Goal: Task Accomplishment & Management: Use online tool/utility

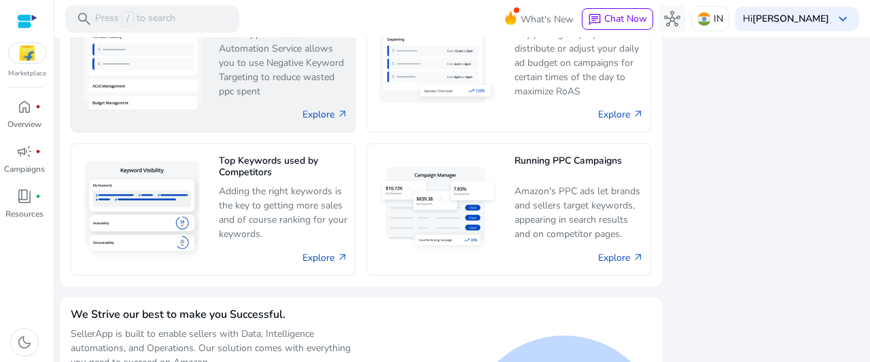
scroll to position [879, 0]
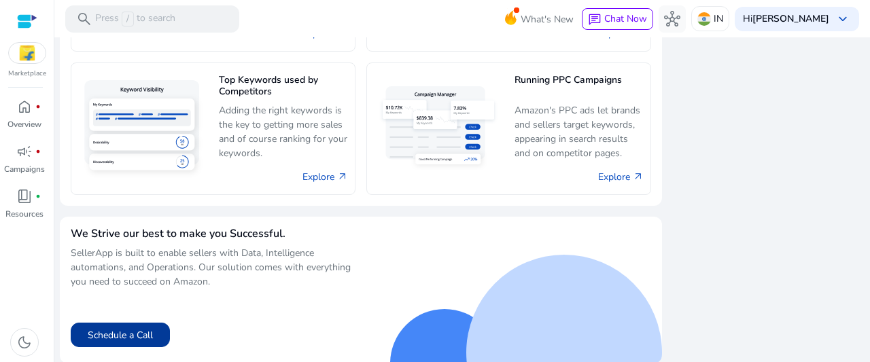
click at [134, 335] on button "Schedule a Call" at bounding box center [120, 335] width 99 height 24
drag, startPoint x: 30, startPoint y: 152, endPoint x: 40, endPoint y: 156, distance: 10.7
click at [30, 152] on span "campaign" at bounding box center [24, 151] width 16 height 16
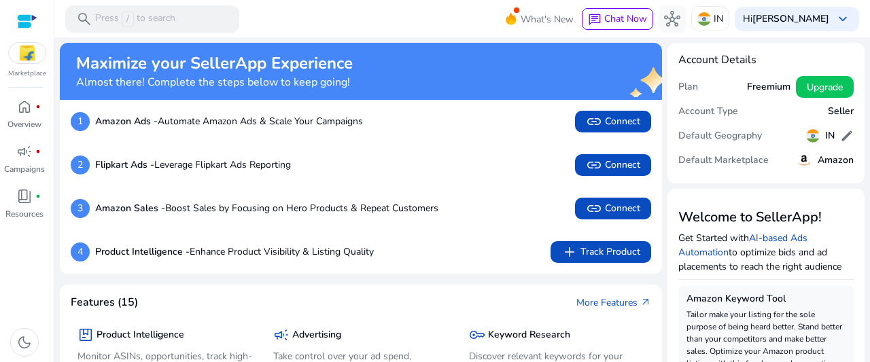
click at [29, 55] on img at bounding box center [27, 53] width 37 height 20
click at [28, 51] on img at bounding box center [27, 53] width 37 height 20
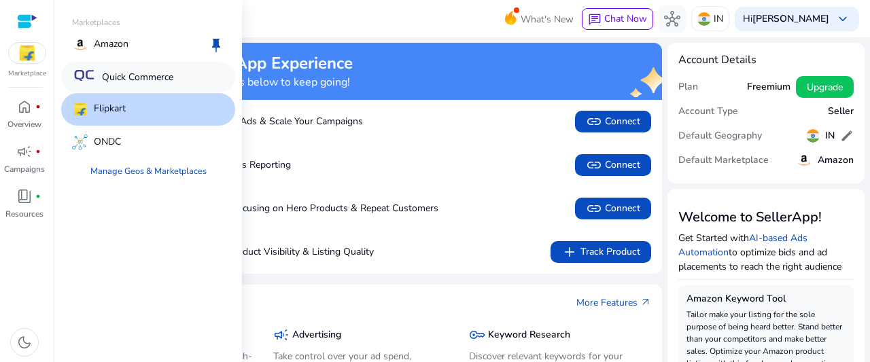
click at [126, 75] on p "Quick Commerce" at bounding box center [137, 77] width 71 height 14
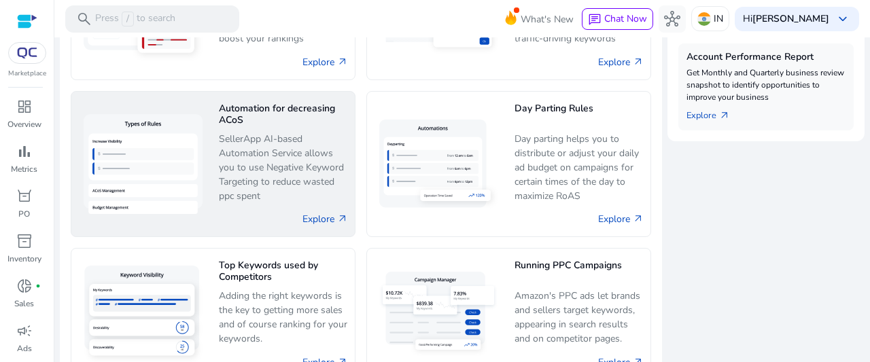
scroll to position [612, 0]
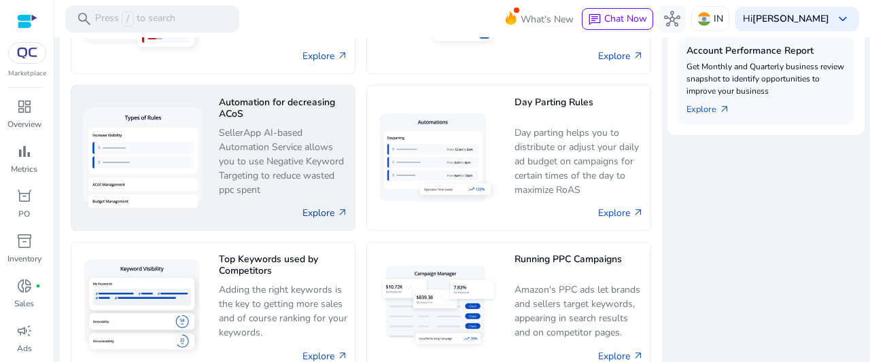
click at [322, 211] on link "Explore arrow_outward" at bounding box center [325, 213] width 46 height 14
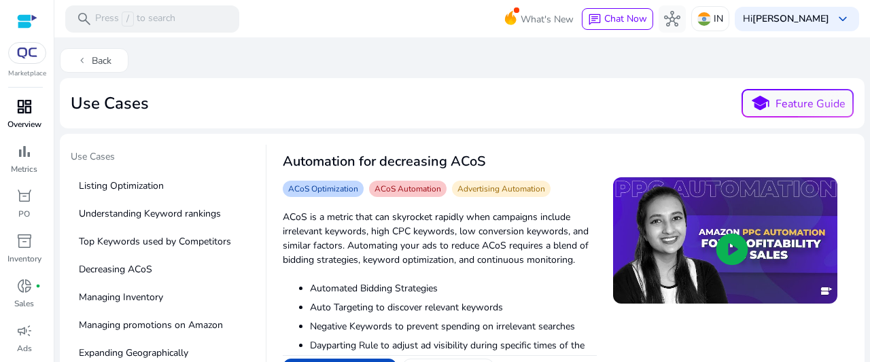
click at [32, 105] on span "dashboard" at bounding box center [24, 107] width 16 height 16
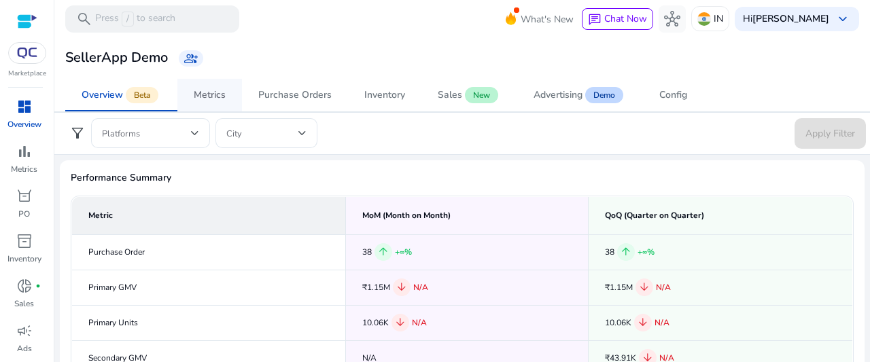
click at [226, 94] on div "Metrics" at bounding box center [210, 95] width 32 height 10
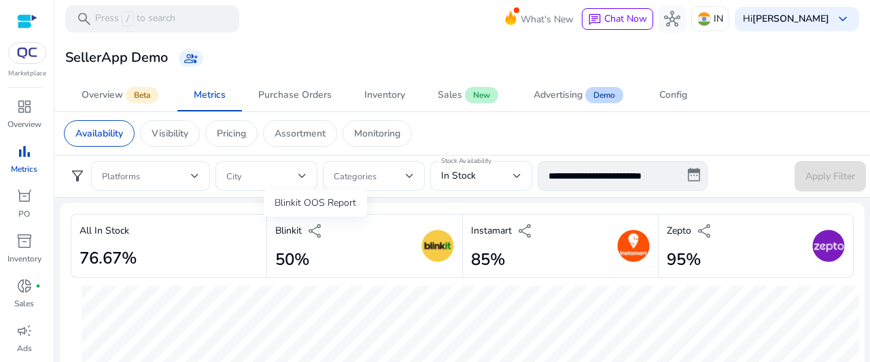
click at [317, 228] on span "share" at bounding box center [315, 231] width 16 height 16
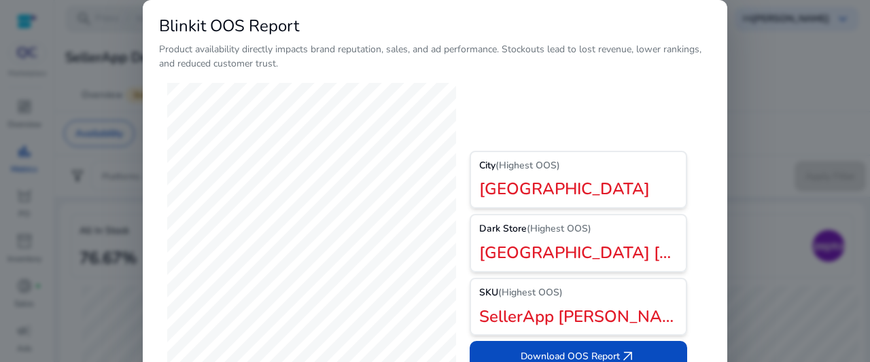
click at [775, 81] on div at bounding box center [435, 181] width 870 height 362
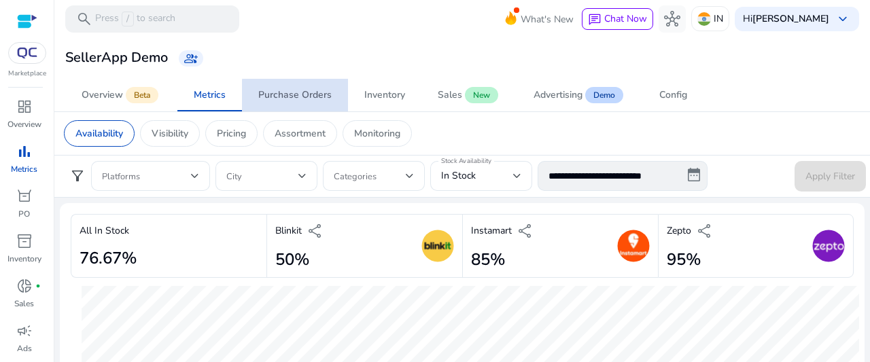
click at [334, 96] on link "Purchase Orders" at bounding box center [295, 95] width 106 height 33
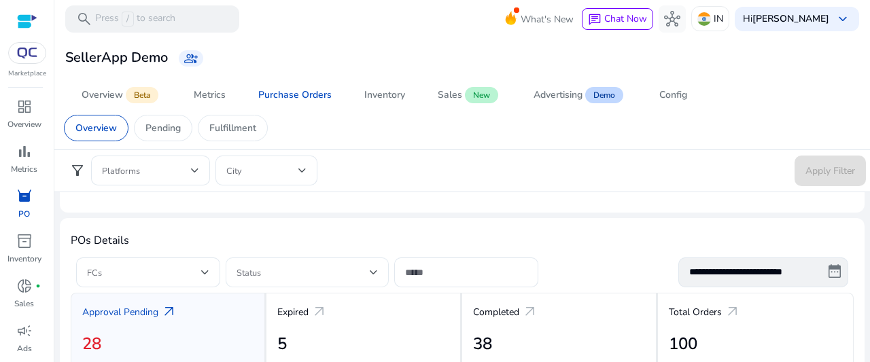
scroll to position [408, 0]
click at [170, 307] on span "arrow_outward" at bounding box center [169, 312] width 16 height 16
click at [140, 307] on p "Approval Pending" at bounding box center [120, 312] width 76 height 14
drag, startPoint x: 65, startPoint y: 308, endPoint x: 239, endPoint y: 307, distance: 174.0
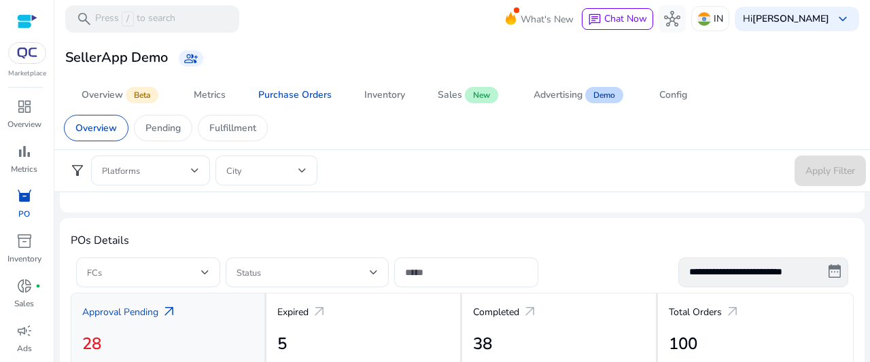
click at [234, 298] on div "Approval Pending arrow_outward 28" at bounding box center [169, 330] width 196 height 75
click at [164, 304] on span "arrow_outward" at bounding box center [169, 312] width 16 height 16
drag, startPoint x: 164, startPoint y: 305, endPoint x: 45, endPoint y: 323, distance: 120.9
click at [45, 323] on mat-sidenav-container "**********" at bounding box center [435, 181] width 870 height 362
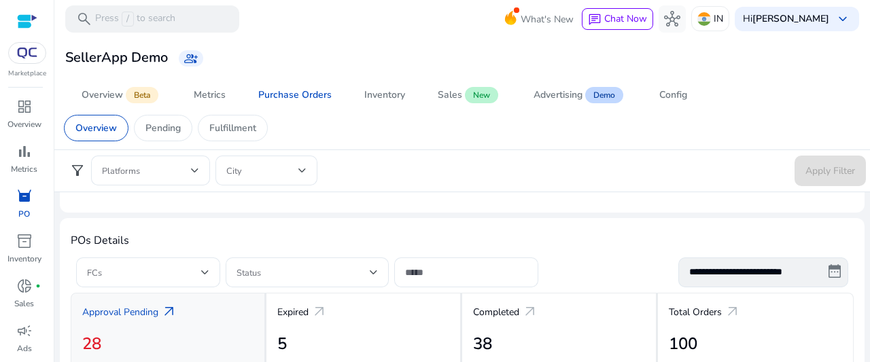
click at [230, 319] on div "Approval Pending arrow_outward" at bounding box center [167, 311] width 171 height 23
click at [294, 215] on app-qc-po-overview "**********" at bounding box center [462, 286] width 805 height 983
drag, startPoint x: 164, startPoint y: 307, endPoint x: 249, endPoint y: 283, distance: 88.2
click at [166, 307] on span "arrow_outward" at bounding box center [169, 312] width 16 height 16
drag, startPoint x: 269, startPoint y: 268, endPoint x: 292, endPoint y: 284, distance: 27.9
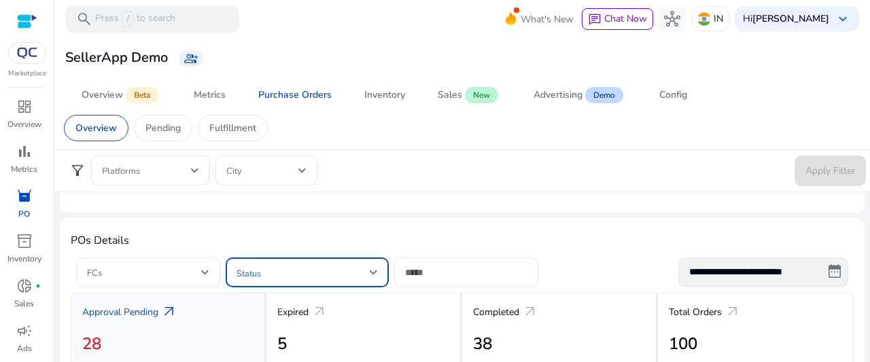
click at [271, 270] on span at bounding box center [303, 272] width 133 height 15
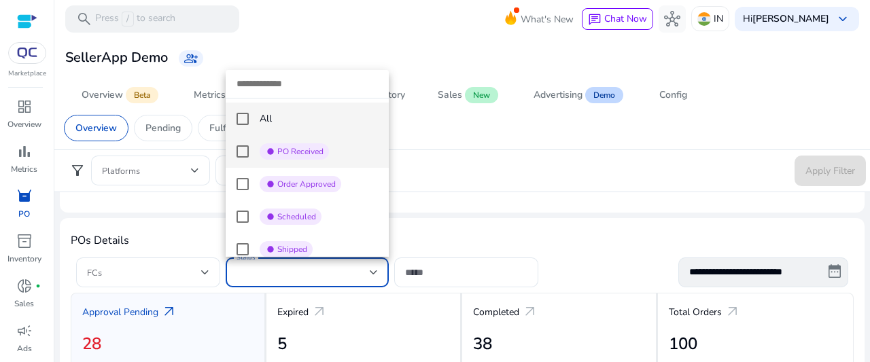
click at [322, 153] on span "PO Received" at bounding box center [300, 151] width 46 height 11
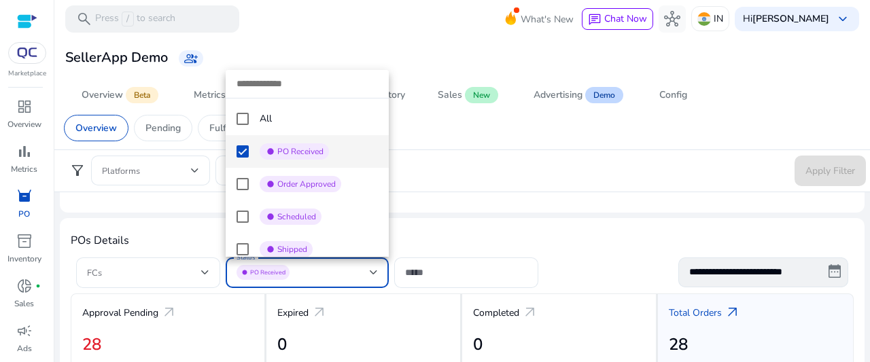
click at [475, 187] on div at bounding box center [435, 181] width 870 height 362
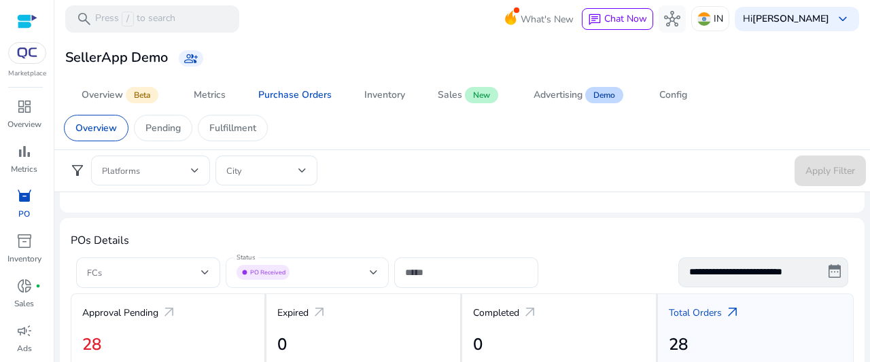
click at [291, 267] on div "fiber_manual_record PO Received" at bounding box center [303, 272] width 133 height 15
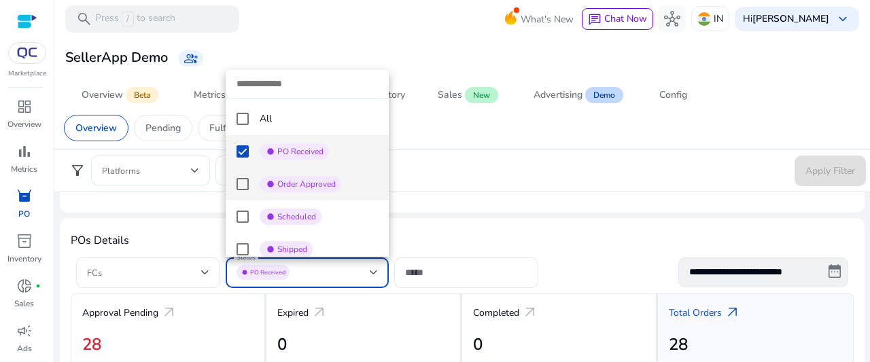
click at [301, 179] on span "Order Approved" at bounding box center [306, 184] width 58 height 11
click at [330, 213] on span "fiber_manual_record Scheduled" at bounding box center [319, 217] width 118 height 16
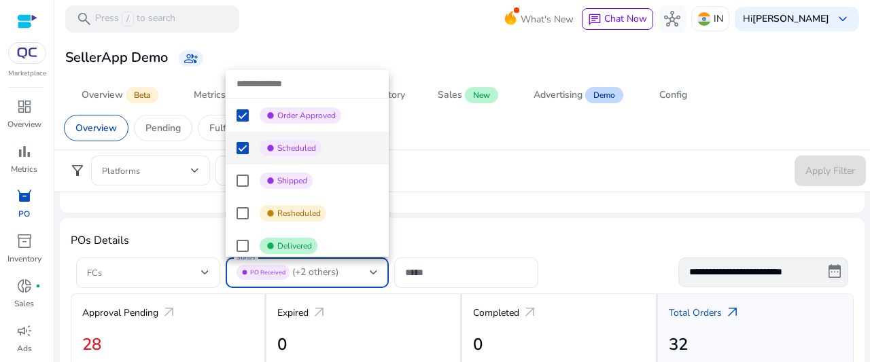
scroll to position [136, 0]
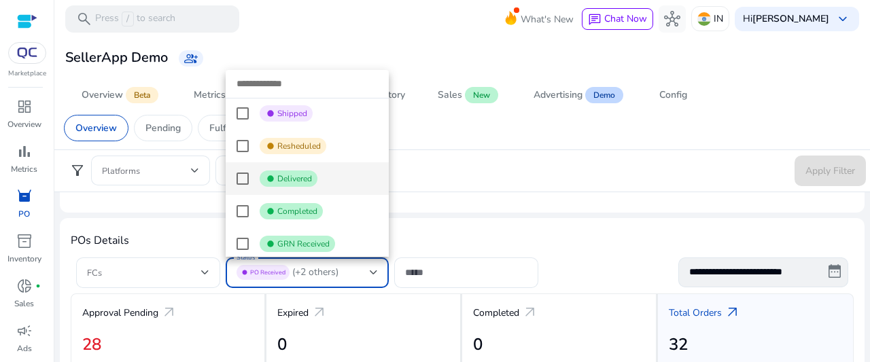
click at [325, 187] on span "fiber_manual_record Delivered" at bounding box center [319, 179] width 118 height 16
click at [319, 207] on span "fiber_manual_record Completed" at bounding box center [291, 211] width 63 height 16
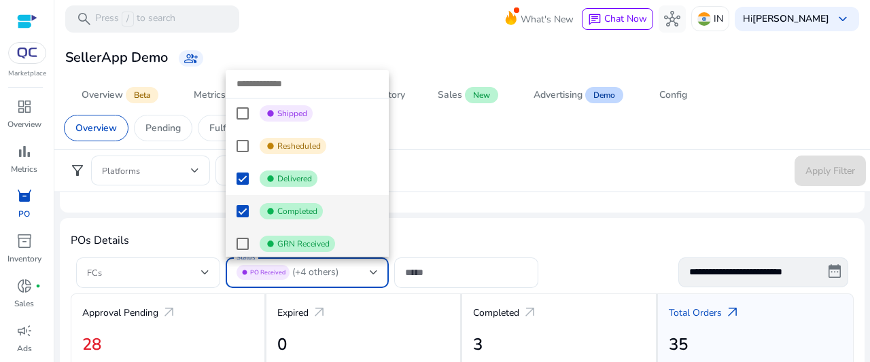
click at [330, 238] on span "fiber_manual_record GRN Received" at bounding box center [297, 244] width 75 height 16
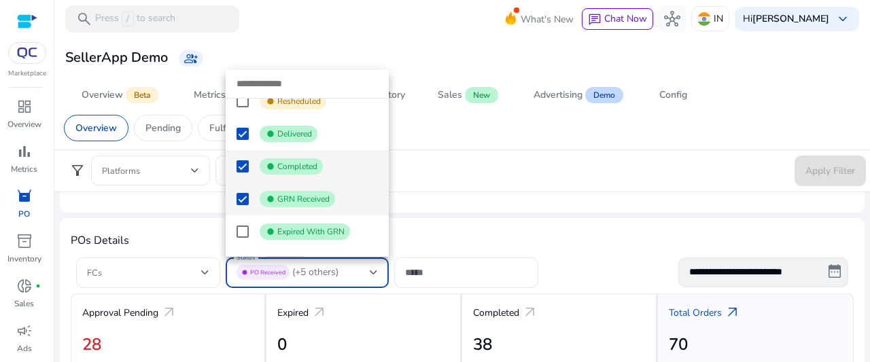
scroll to position [242, 0]
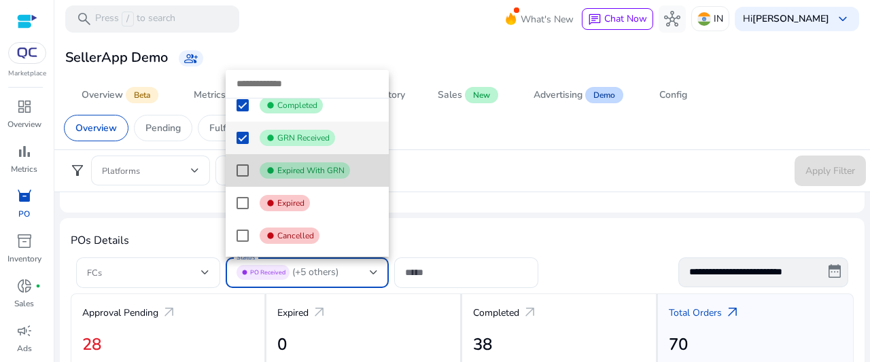
click at [313, 172] on span "Expired With GRN" at bounding box center [310, 170] width 67 height 11
drag, startPoint x: 296, startPoint y: 164, endPoint x: 302, endPoint y: 162, distance: 7.1
click at [302, 165] on span "Expired With GRN" at bounding box center [310, 170] width 67 height 11
drag, startPoint x: 313, startPoint y: 131, endPoint x: 319, endPoint y: 109, distance: 22.8
click at [314, 130] on span "fiber_manual_record GRN Received" at bounding box center [297, 138] width 75 height 16
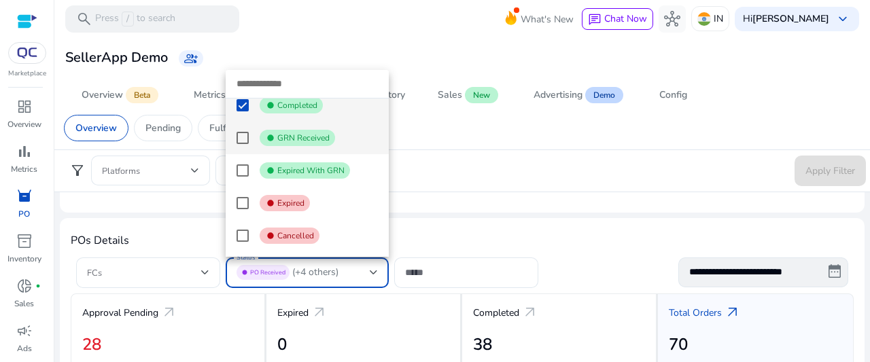
click at [321, 104] on span "fiber_manual_record Completed" at bounding box center [291, 105] width 63 height 16
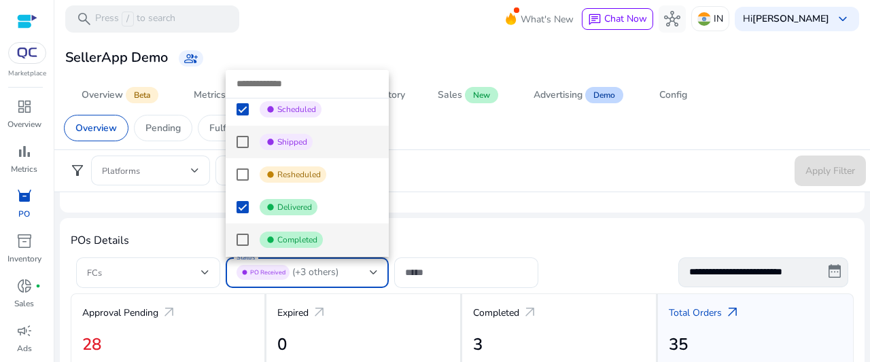
scroll to position [136, 0]
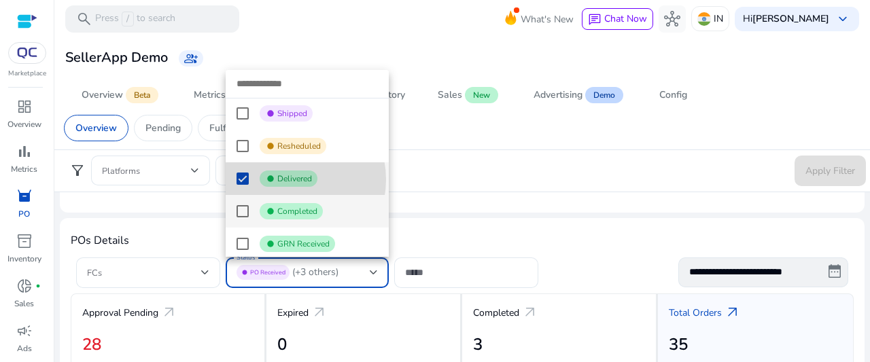
click at [285, 180] on span "Delivered" at bounding box center [294, 178] width 35 height 11
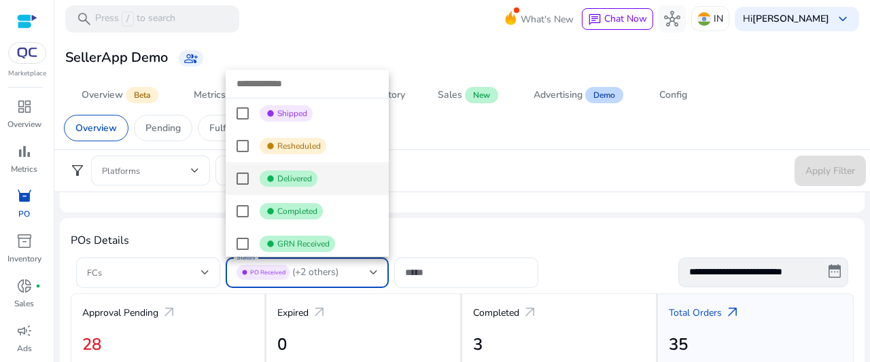
scroll to position [0, 0]
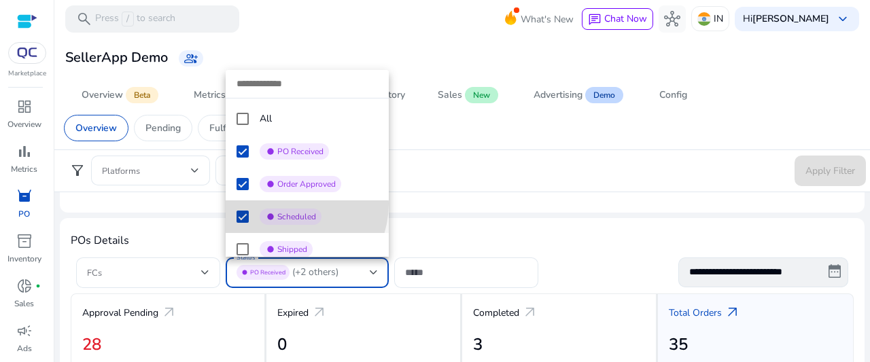
click at [284, 204] on mat-option "fiber_manual_record Scheduled" at bounding box center [307, 217] width 163 height 33
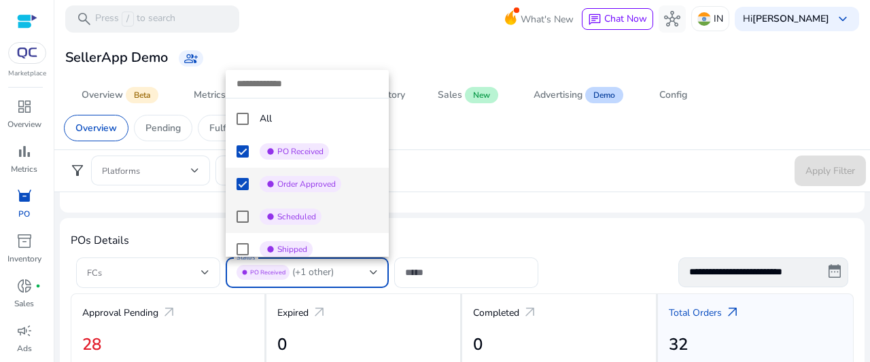
click at [285, 184] on span "Order Approved" at bounding box center [306, 184] width 58 height 11
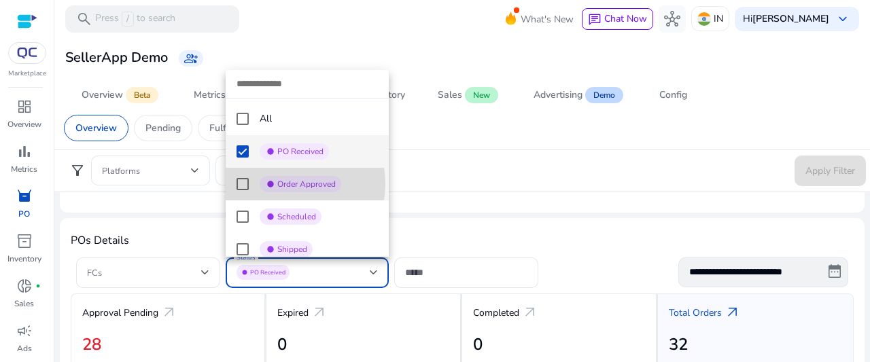
click at [292, 147] on span "PO Received" at bounding box center [300, 151] width 46 height 11
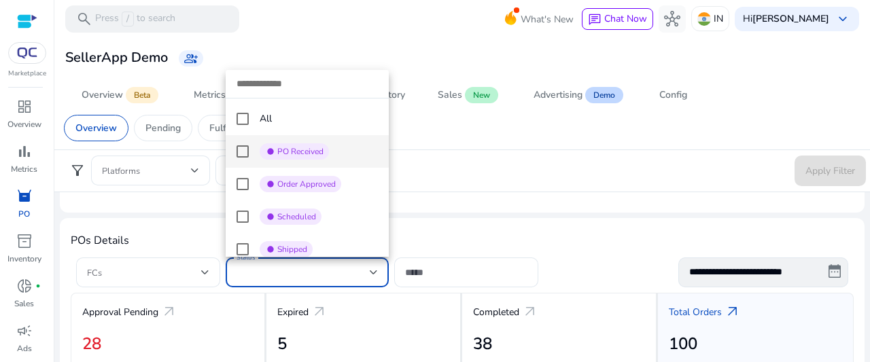
click at [407, 179] on div at bounding box center [435, 181] width 870 height 362
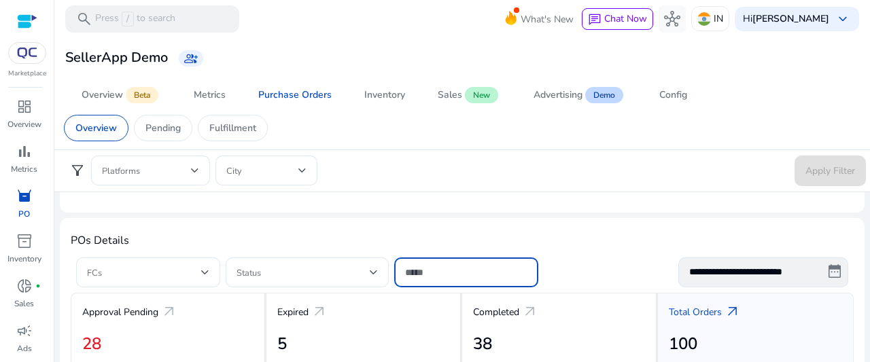
click at [454, 267] on input at bounding box center [466, 272] width 122 height 15
drag, startPoint x: 416, startPoint y: 267, endPoint x: 425, endPoint y: 270, distance: 9.9
click at [416, 267] on input at bounding box center [466, 272] width 122 height 15
click at [427, 271] on input at bounding box center [466, 272] width 122 height 15
click at [422, 271] on input at bounding box center [466, 272] width 122 height 15
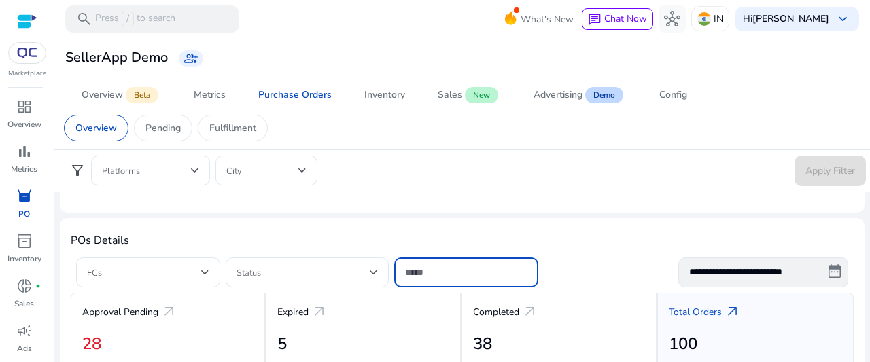
click at [424, 270] on input at bounding box center [466, 272] width 122 height 15
drag, startPoint x: 445, startPoint y: 271, endPoint x: 357, endPoint y: 290, distance: 89.6
click at [357, 290] on form "**********" at bounding box center [462, 272] width 783 height 41
click at [453, 238] on h4 "POs Details" at bounding box center [462, 240] width 783 height 13
click at [456, 269] on input at bounding box center [466, 272] width 122 height 15
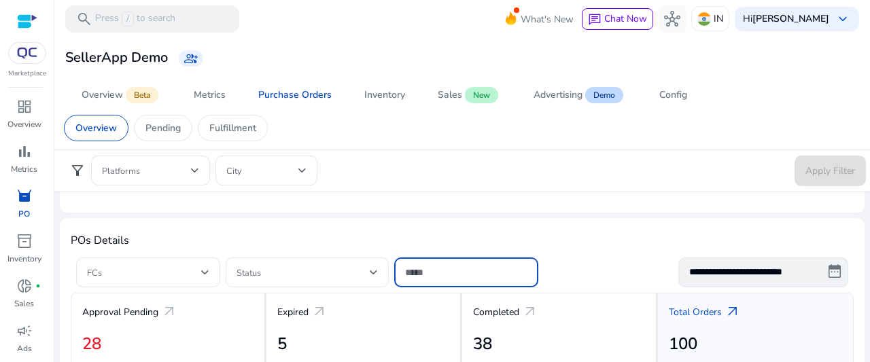
drag, startPoint x: 455, startPoint y: 267, endPoint x: 326, endPoint y: 277, distance: 129.5
click at [326, 277] on div "FCs Status" at bounding box center [307, 273] width 462 height 30
click at [436, 244] on h4 "POs Details" at bounding box center [462, 240] width 783 height 13
click at [192, 262] on div at bounding box center [148, 273] width 122 height 30
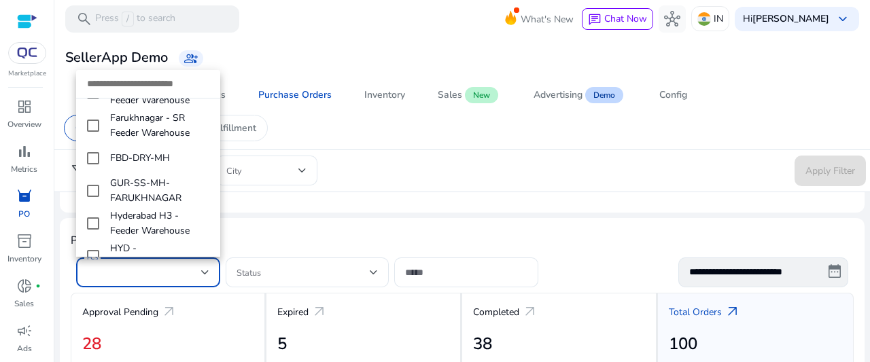
scroll to position [726, 0]
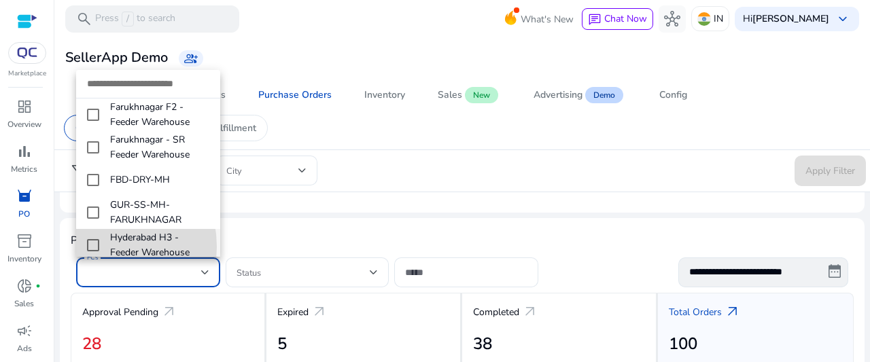
click at [93, 239] on mat-pseudo-checkbox at bounding box center [93, 245] width 12 height 12
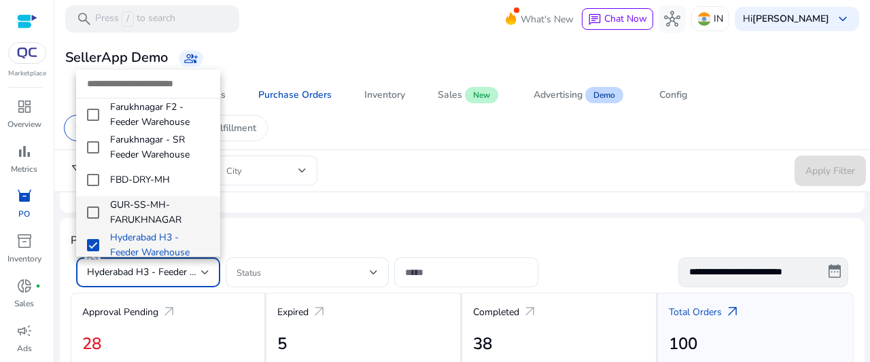
click at [93, 207] on mat-pseudo-checkbox at bounding box center [93, 213] width 12 height 12
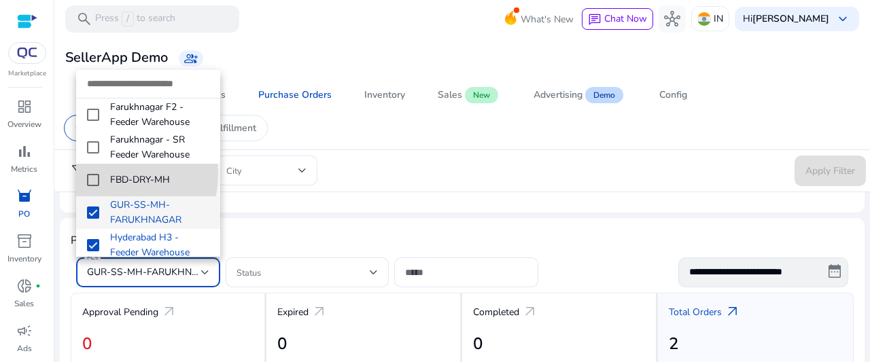
click at [100, 164] on mat-option "FBD-DRY-MH" at bounding box center [148, 180] width 144 height 33
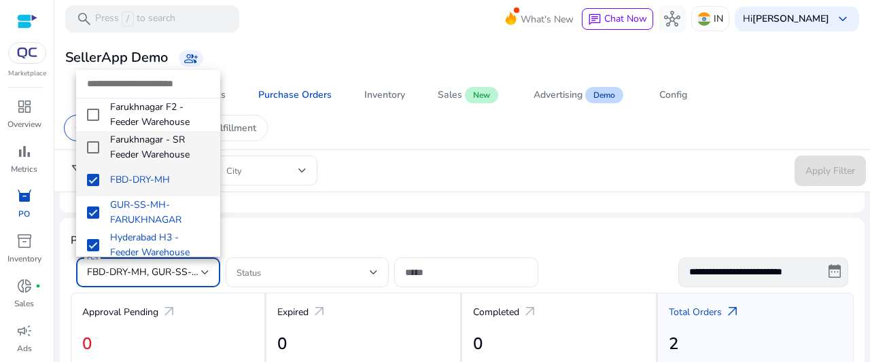
click at [102, 131] on mat-option "Farukhnagar - SR Feeder Warehouse" at bounding box center [148, 147] width 144 height 33
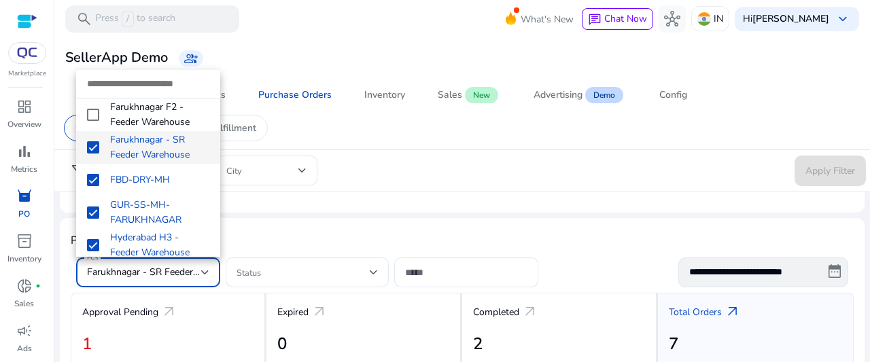
click at [90, 272] on mat-pseudo-checkbox at bounding box center [93, 278] width 12 height 12
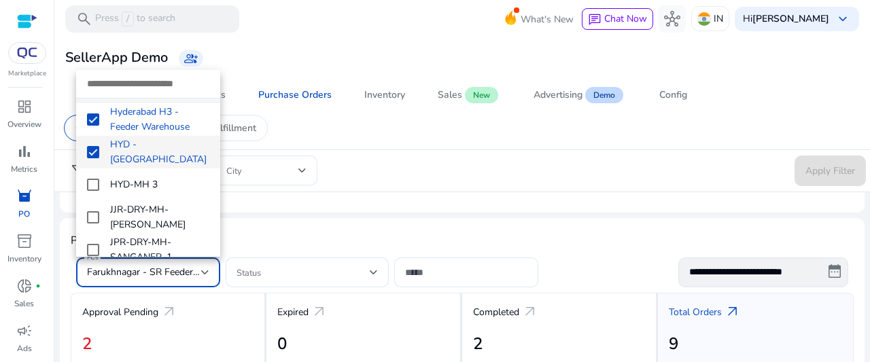
scroll to position [862, 0]
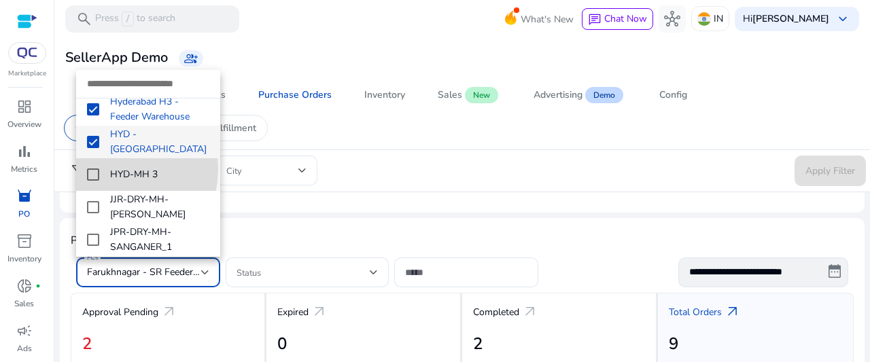
drag, startPoint x: 97, startPoint y: 131, endPoint x: 92, endPoint y: 156, distance: 24.9
click at [97, 169] on mat-pseudo-checkbox at bounding box center [93, 175] width 12 height 12
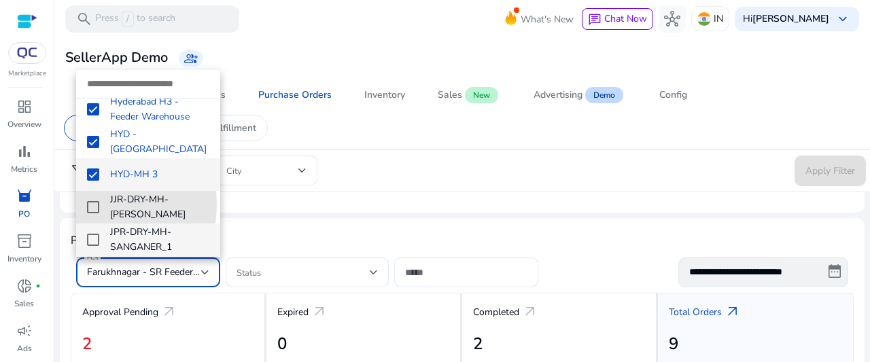
drag, startPoint x: 90, startPoint y: 168, endPoint x: 97, endPoint y: 192, distance: 24.7
click at [90, 201] on mat-pseudo-checkbox at bounding box center [93, 207] width 12 height 12
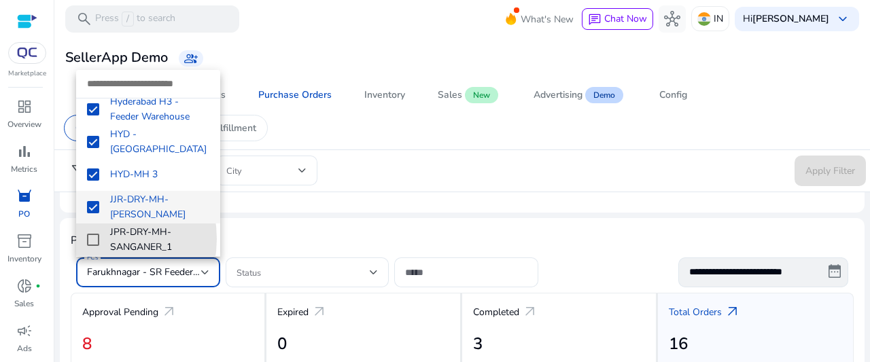
drag, startPoint x: 95, startPoint y: 202, endPoint x: 106, endPoint y: 220, distance: 21.3
click at [95, 234] on mat-pseudo-checkbox at bounding box center [93, 240] width 12 height 12
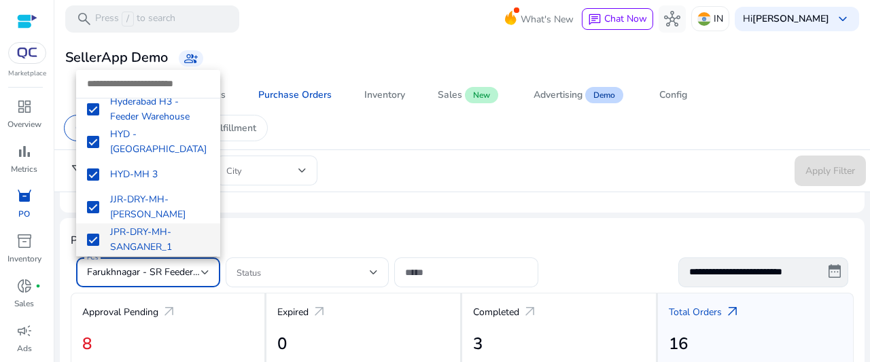
click at [99, 256] on mat-option "[GEOGRAPHIC_DATA] K4 - Feeder Warehouse" at bounding box center [148, 278] width 144 height 45
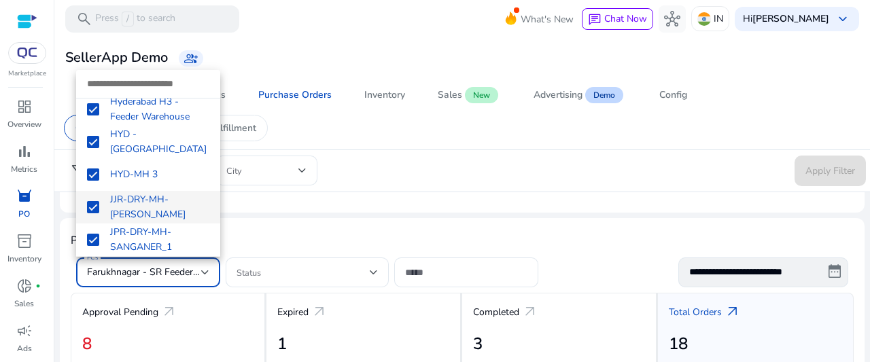
drag, startPoint x: 94, startPoint y: 205, endPoint x: 101, endPoint y: 172, distance: 33.2
click at [97, 234] on mat-pseudo-checkbox at bounding box center [93, 240] width 12 height 12
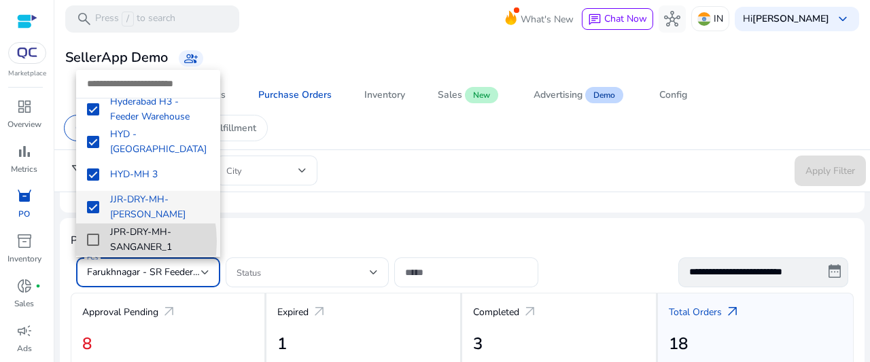
click at [97, 191] on mat-option "JJR-DRY-MH-[PERSON_NAME]" at bounding box center [148, 207] width 144 height 33
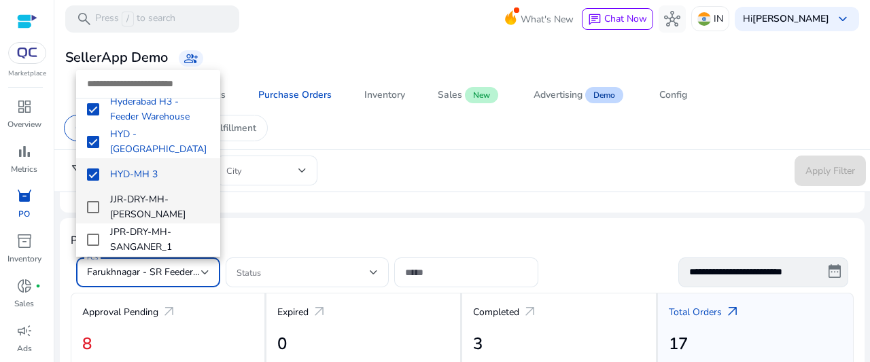
click at [90, 169] on mat-pseudo-checkbox at bounding box center [93, 175] width 12 height 12
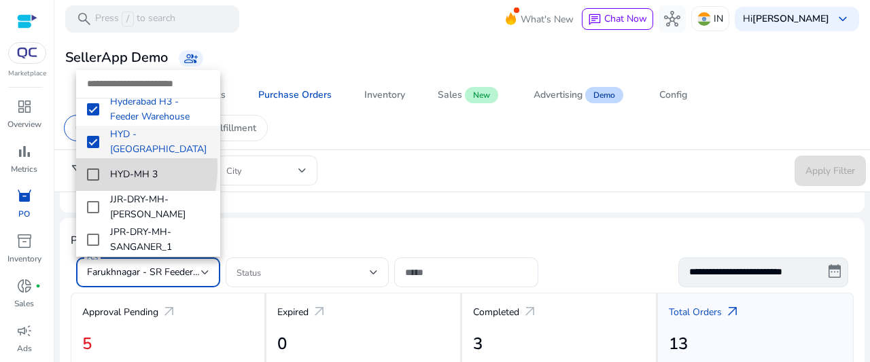
click at [95, 136] on mat-pseudo-checkbox at bounding box center [93, 142] width 12 height 12
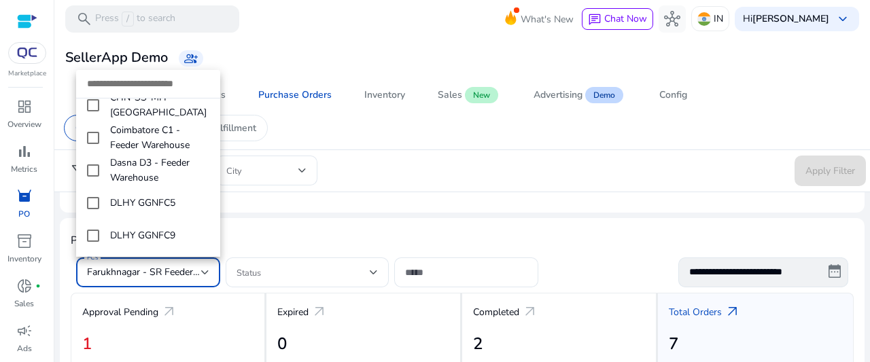
scroll to position [658, 0]
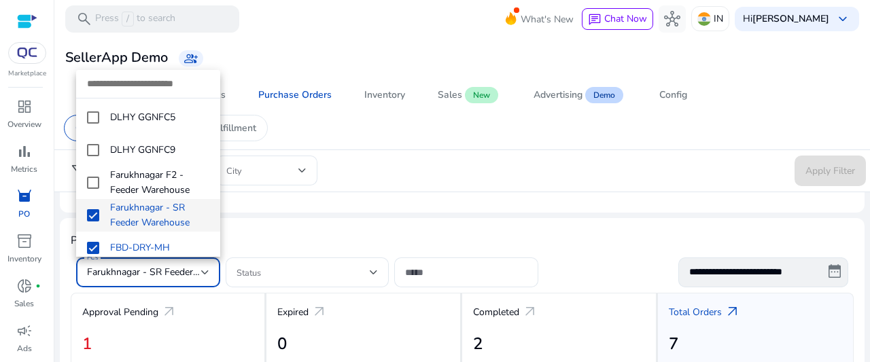
click at [169, 201] on span "Farukhnagar - SR Feeder Warehouse" at bounding box center [159, 216] width 99 height 30
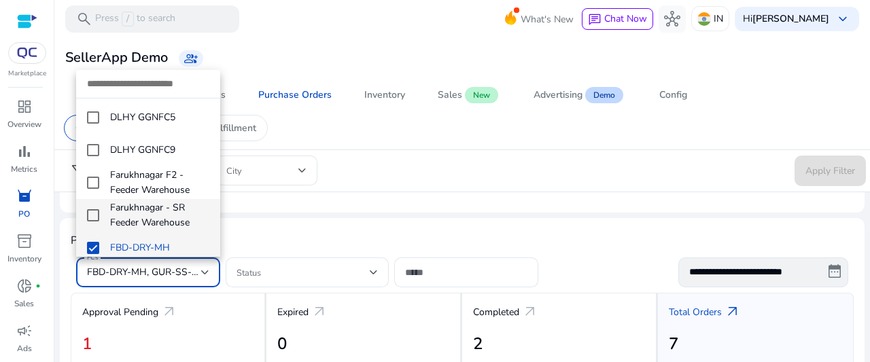
click at [147, 241] on span "FBD-DRY-MH" at bounding box center [159, 248] width 99 height 15
click at [150, 266] on span "GUR-SS-MH-FARUKHNAGAR" at bounding box center [159, 281] width 99 height 30
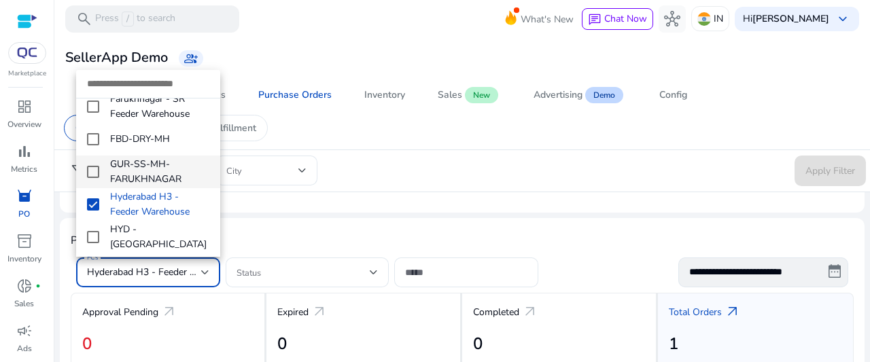
scroll to position [862, 0]
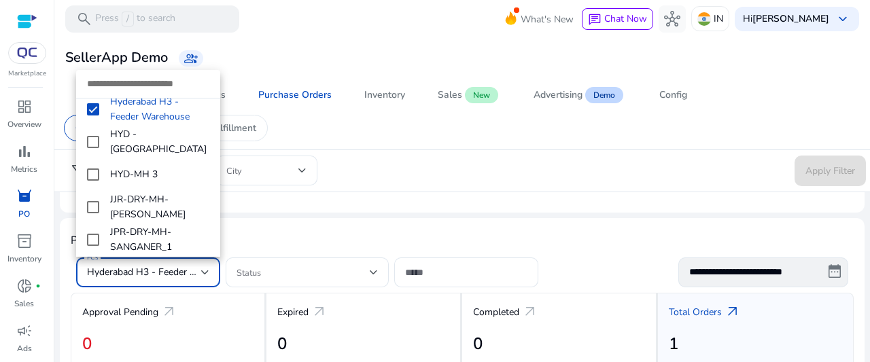
click at [503, 217] on div at bounding box center [435, 181] width 870 height 362
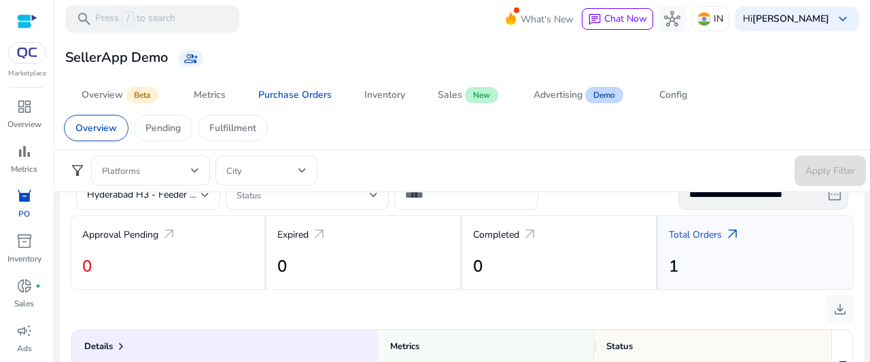
scroll to position [408, 0]
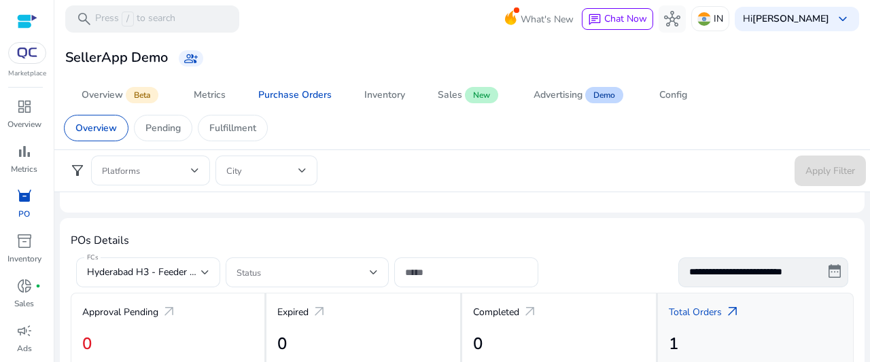
drag, startPoint x: 716, startPoint y: 302, endPoint x: 712, endPoint y: 309, distance: 8.3
click at [716, 302] on div "Total Orders arrow_outward" at bounding box center [755, 311] width 173 height 23
click at [715, 312] on p "Total Orders" at bounding box center [695, 312] width 53 height 14
click at [734, 306] on span "arrow_outward" at bounding box center [733, 312] width 16 height 16
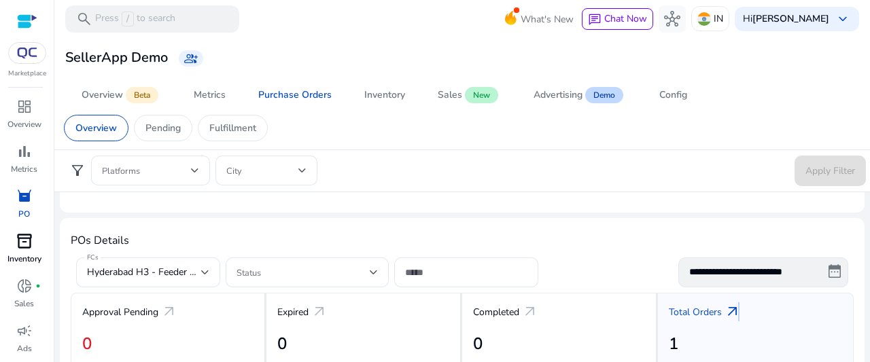
click at [34, 244] on div "inventory_2" at bounding box center [24, 241] width 38 height 22
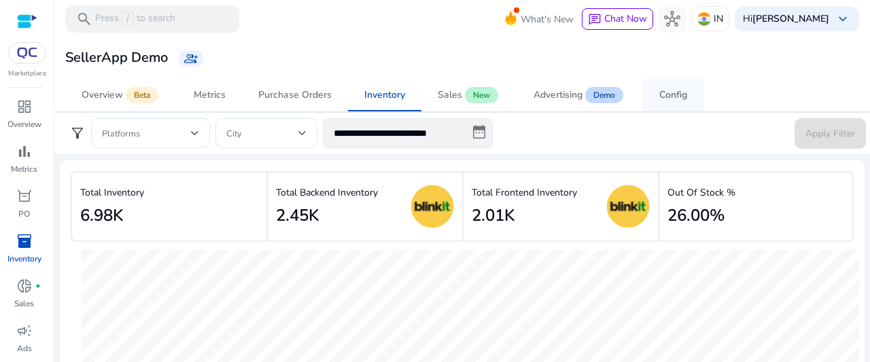
click at [663, 86] on span "Config" at bounding box center [673, 95] width 28 height 33
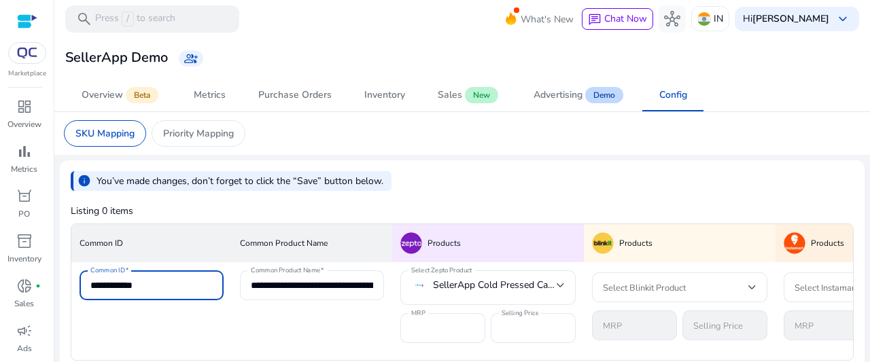
drag, startPoint x: 155, startPoint y: 283, endPoint x: 135, endPoint y: 287, distance: 20.9
click at [135, 287] on input "**********" at bounding box center [151, 285] width 122 height 15
click at [151, 283] on input "**********" at bounding box center [151, 285] width 122 height 15
click at [114, 282] on input "**********" at bounding box center [151, 285] width 122 height 15
drag, startPoint x: 116, startPoint y: 282, endPoint x: 132, endPoint y: 291, distance: 18.6
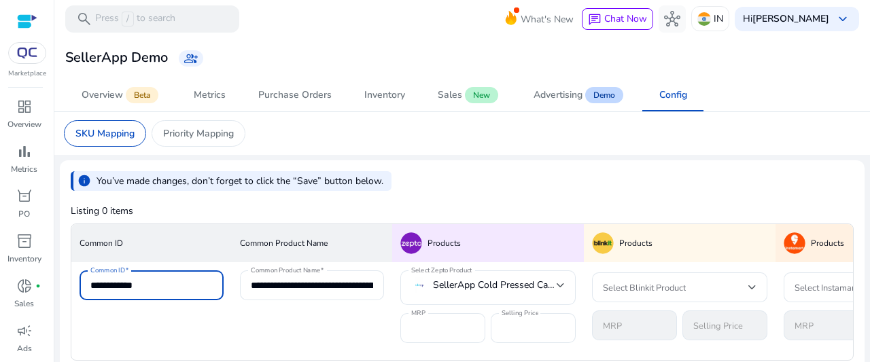
click at [132, 291] on input "**********" at bounding box center [151, 285] width 122 height 15
click at [155, 287] on input "**********" at bounding box center [151, 285] width 122 height 15
drag, startPoint x: 155, startPoint y: 285, endPoint x: 137, endPoint y: 292, distance: 19.6
click at [137, 292] on div "**********" at bounding box center [151, 286] width 122 height 30
drag, startPoint x: 350, startPoint y: 321, endPoint x: 372, endPoint y: 300, distance: 30.3
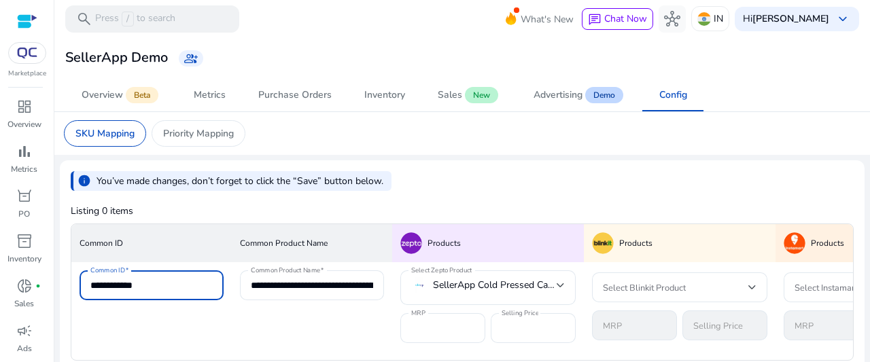
click at [351, 322] on td "**********" at bounding box center [312, 306] width 160 height 89
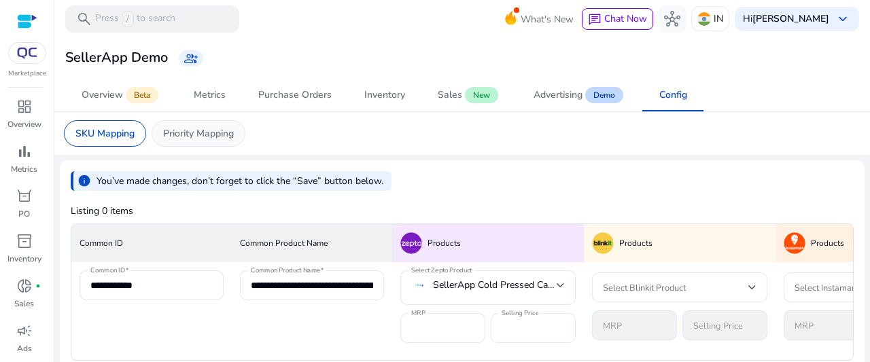
click at [190, 124] on div "Priority Mapping" at bounding box center [199, 133] width 94 height 27
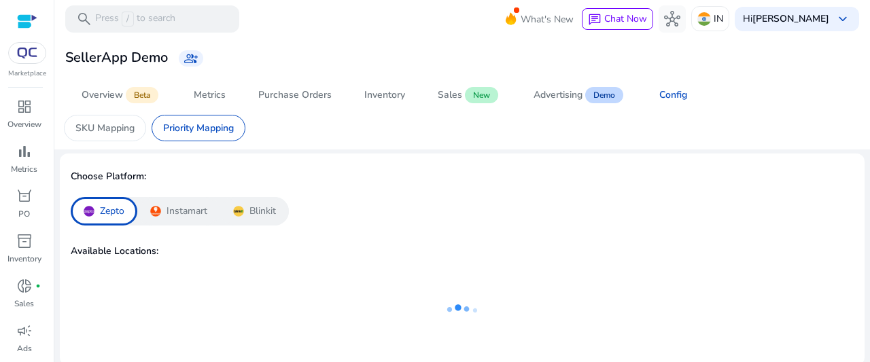
scroll to position [8, 0]
drag, startPoint x: 196, startPoint y: 86, endPoint x: 301, endPoint y: 89, distance: 105.4
click at [196, 86] on span "Metrics" at bounding box center [210, 95] width 32 height 33
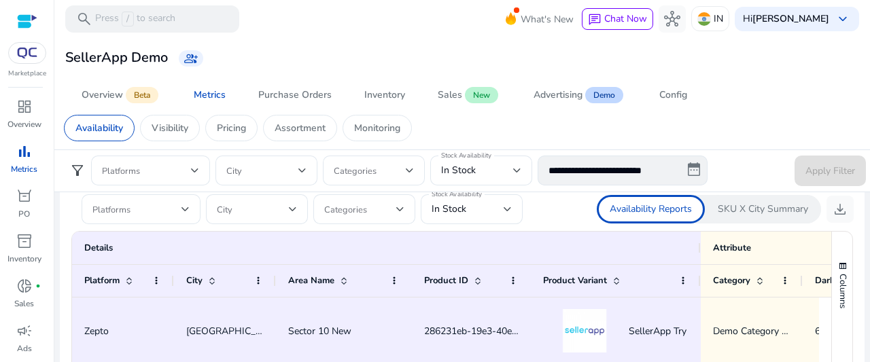
scroll to position [816, 0]
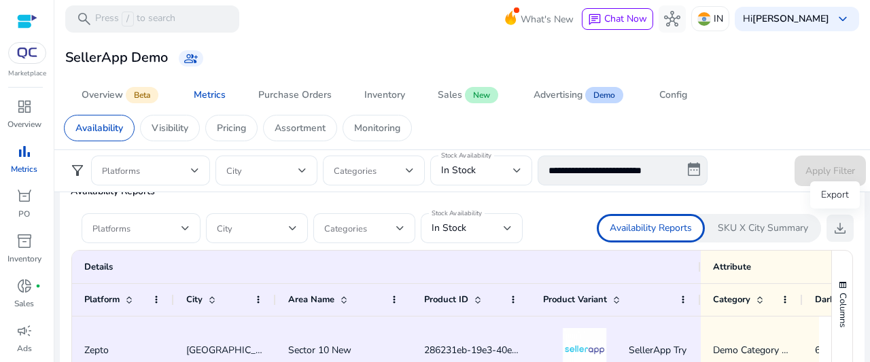
click at [832, 230] on span "download" at bounding box center [840, 228] width 16 height 16
